Goal: Task Accomplishment & Management: Use online tool/utility

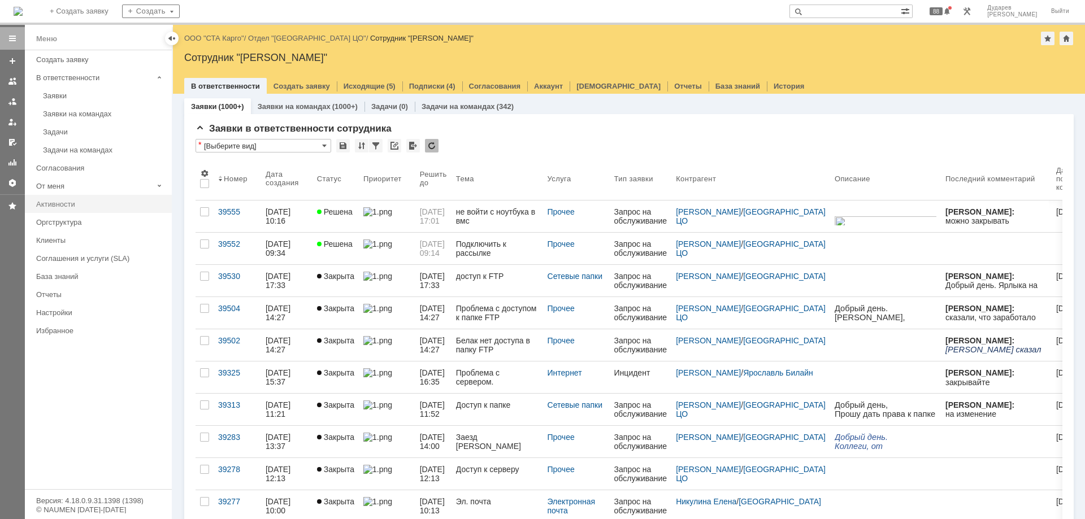
click at [53, 205] on div "Активности" at bounding box center [100, 204] width 129 height 8
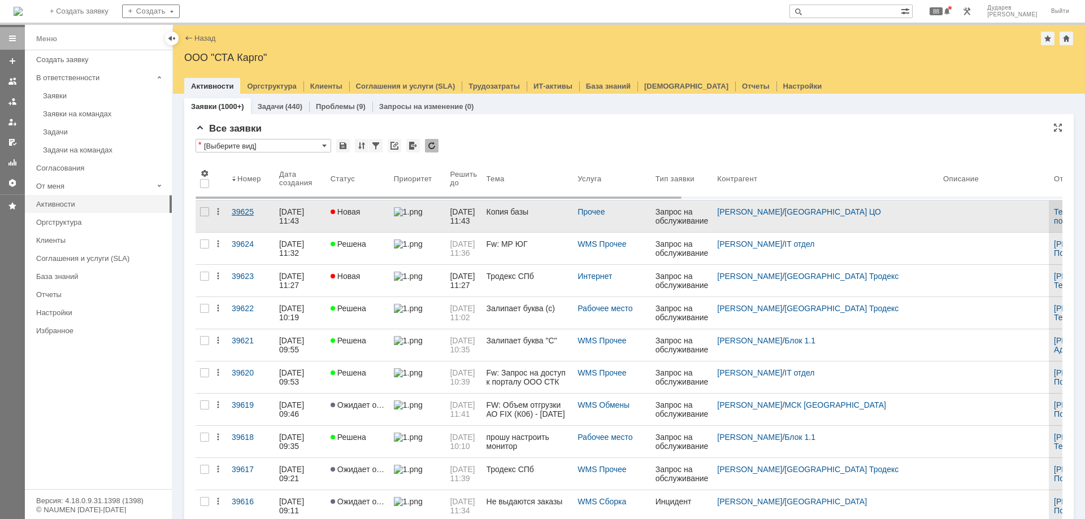
click at [245, 216] on div "39625" at bounding box center [251, 211] width 38 height 9
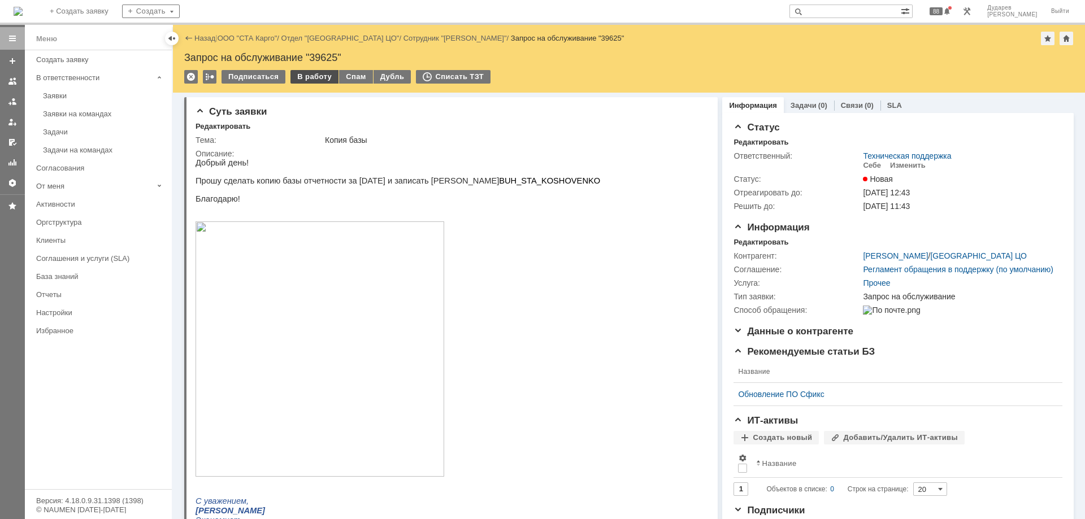
click at [303, 77] on div "В работу" at bounding box center [314, 77] width 48 height 14
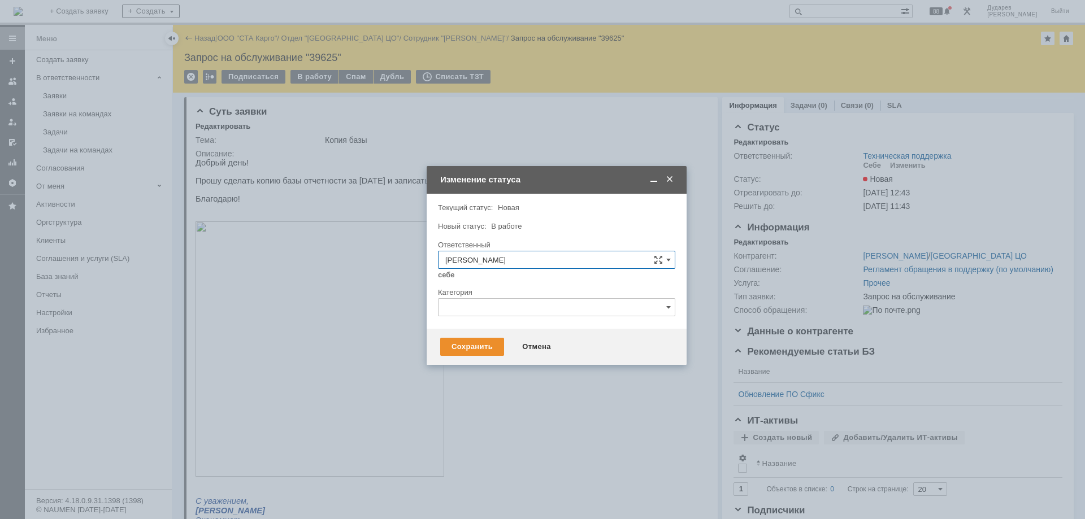
drag, startPoint x: 513, startPoint y: 176, endPoint x: 527, endPoint y: 182, distance: 15.4
click at [527, 182] on div "Изменение статуса" at bounding box center [557, 180] width 235 height 10
click at [517, 297] on div "Категория" at bounding box center [556, 293] width 237 height 11
click at [516, 312] on input "text" at bounding box center [556, 307] width 237 height 18
click at [498, 447] on span "Работа с файлами БД" at bounding box center [556, 442] width 223 height 9
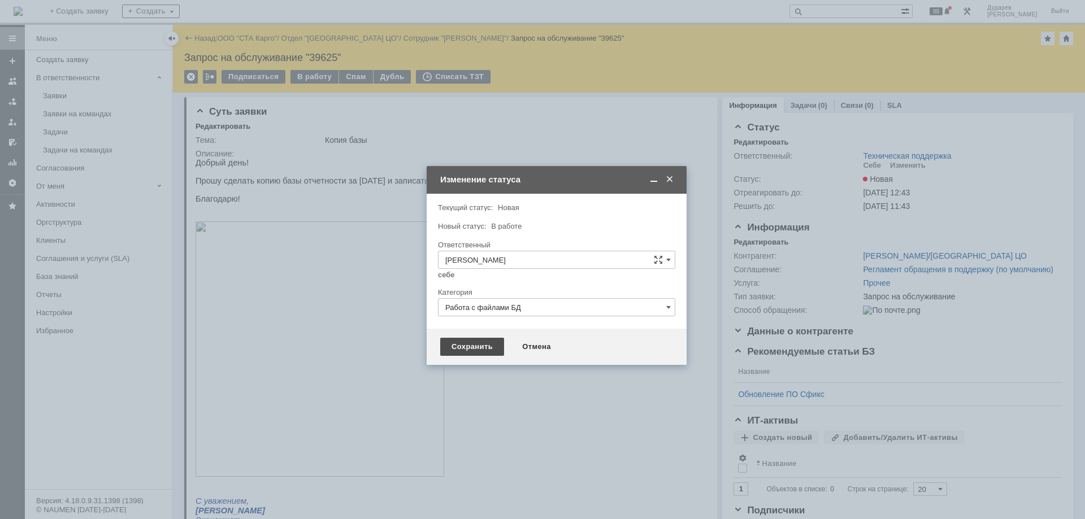
click at [465, 342] on div "Сохранить" at bounding box center [472, 347] width 64 height 18
type input "Работа с файлами БД"
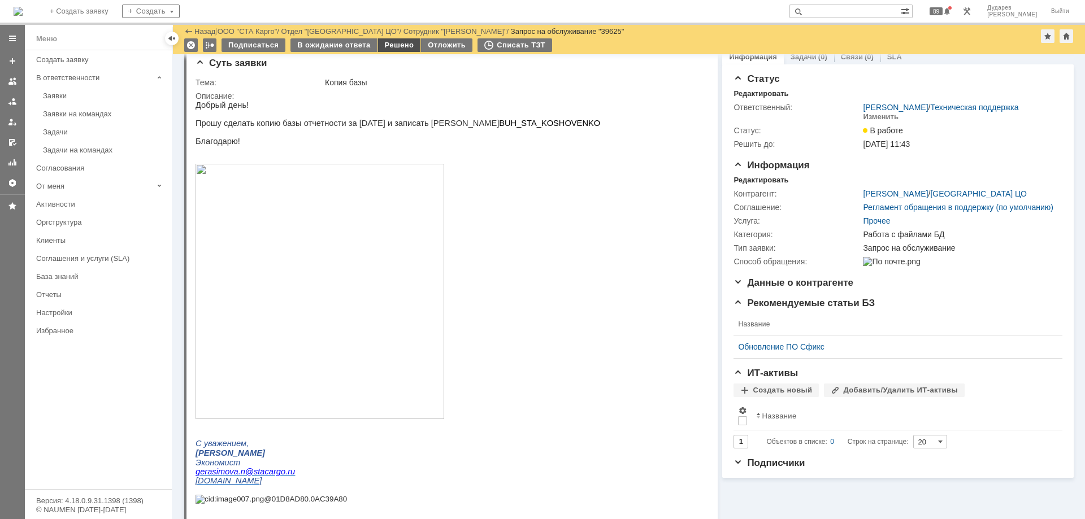
click at [381, 42] on div "Решено" at bounding box center [399, 45] width 43 height 14
